Goal: Task Accomplishment & Management: Manage account settings

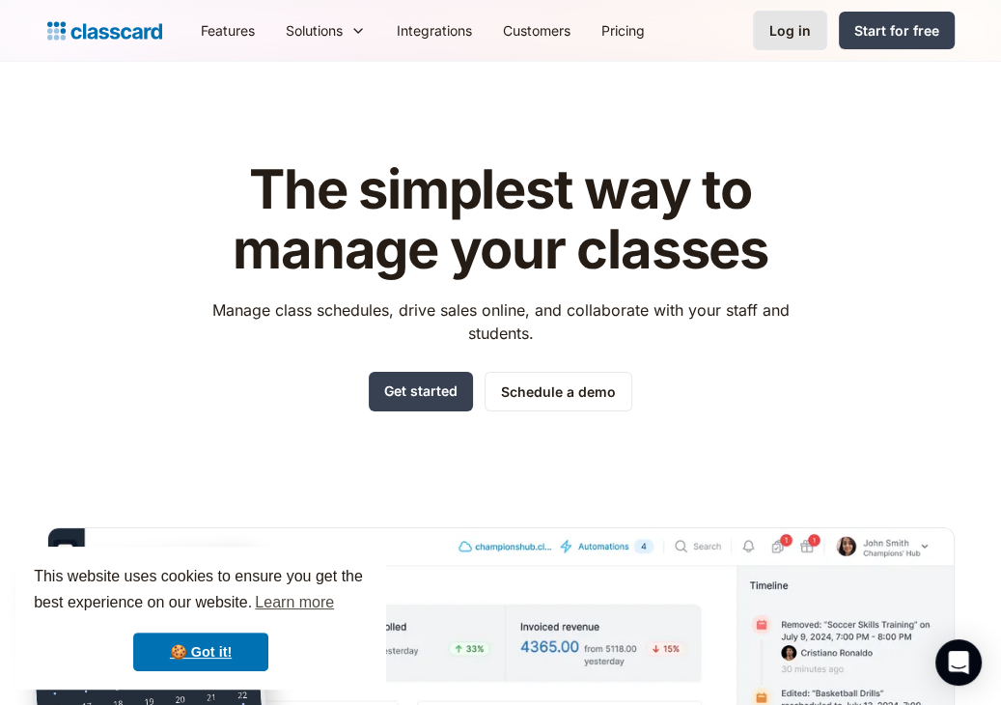
click at [772, 36] on link "Log in" at bounding box center [790, 31] width 74 height 40
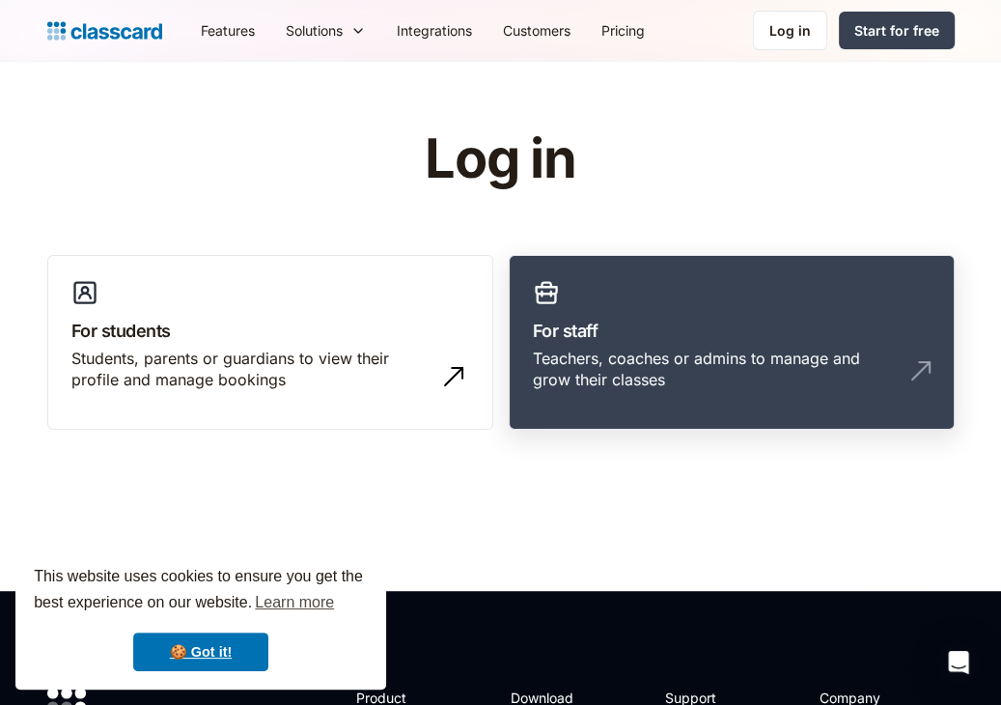
click at [622, 321] on h3 "For staff" at bounding box center [732, 331] width 398 height 26
